Goal: Use online tool/utility

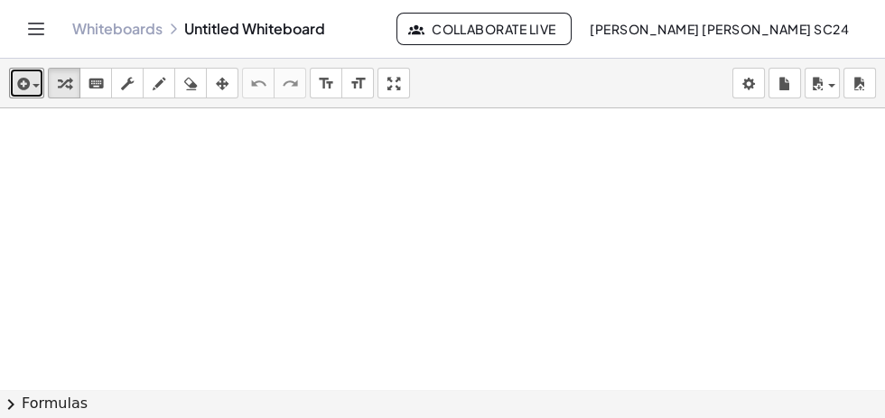
click at [22, 80] on icon "button" at bounding box center [22, 84] width 16 height 22
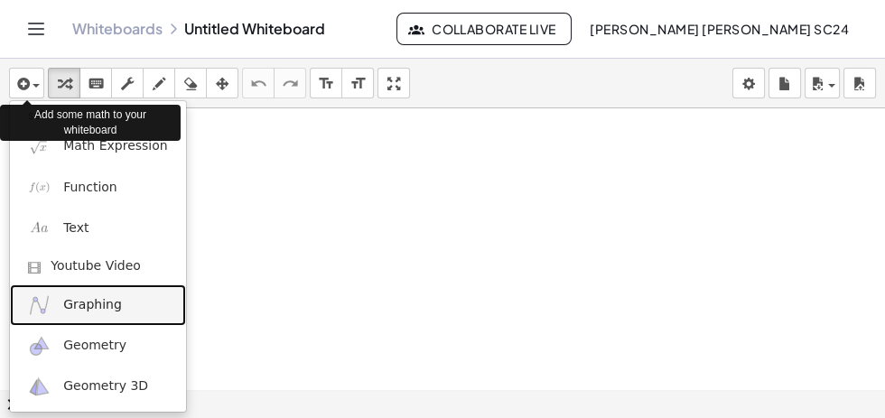
click at [99, 305] on span "Graphing" at bounding box center [92, 305] width 59 height 18
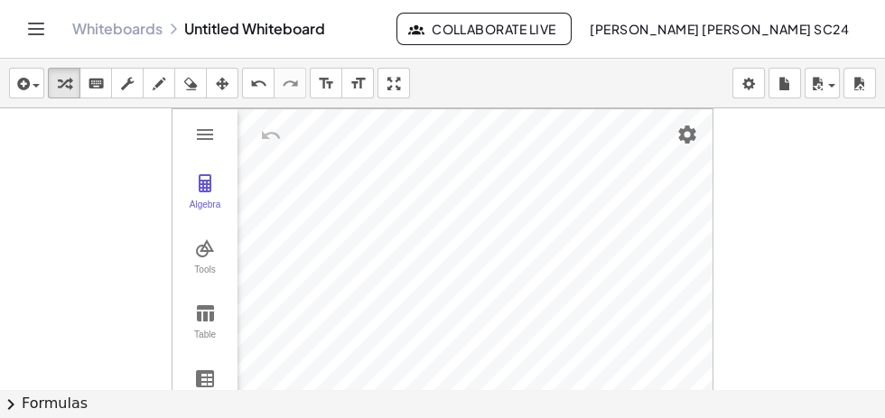
click at [201, 187] on img "Graphing Calculator" at bounding box center [205, 184] width 22 height 22
